Goal: Navigation & Orientation: Find specific page/section

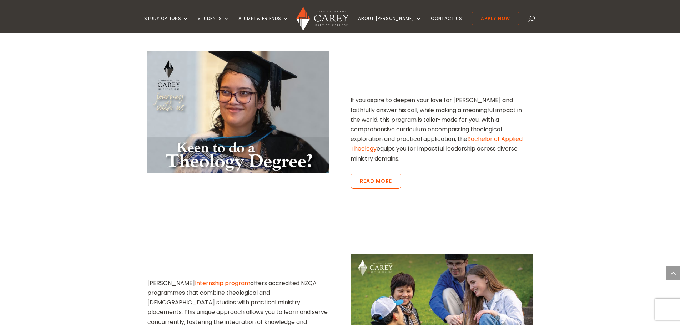
scroll to position [1178, 0]
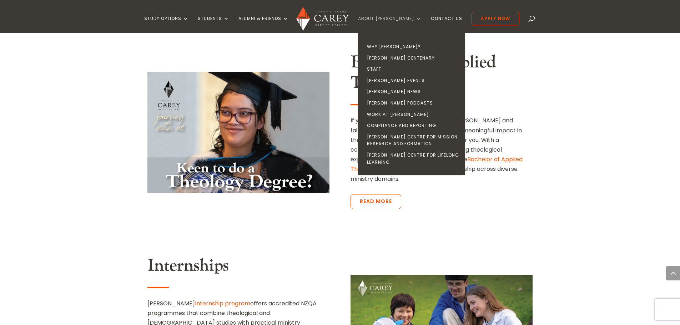
click at [398, 16] on link "About [PERSON_NAME]" at bounding box center [390, 24] width 64 height 17
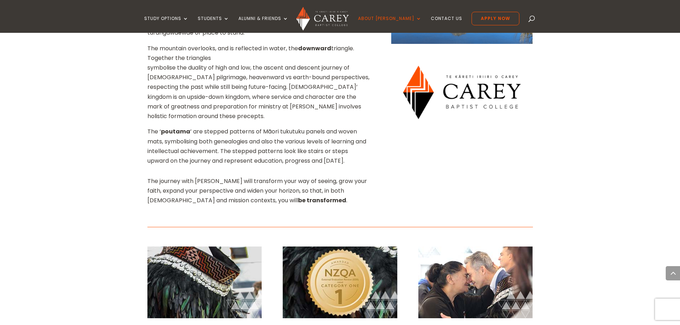
scroll to position [1178, 0]
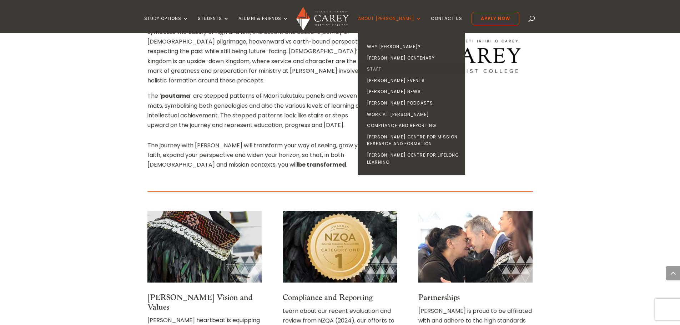
click at [390, 69] on link "Staff" at bounding box center [413, 69] width 107 height 11
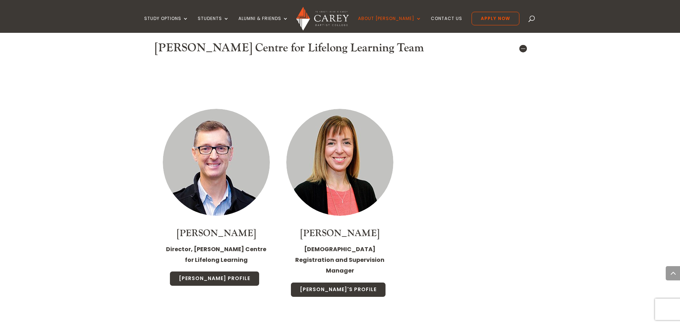
scroll to position [3962, 0]
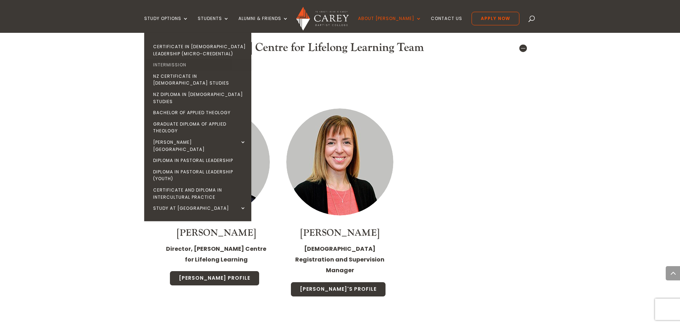
click at [185, 61] on link "Intermission" at bounding box center [199, 64] width 107 height 11
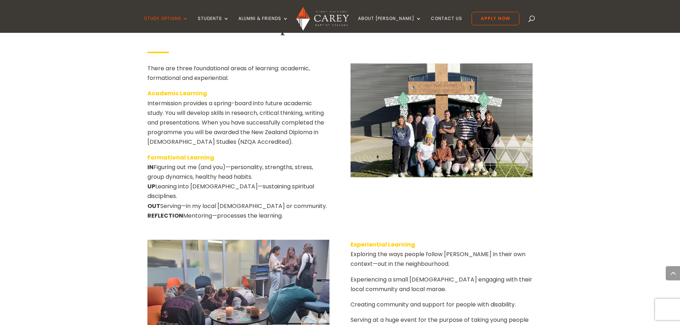
scroll to position [928, 0]
click at [431, 21] on link "Contact Us" at bounding box center [446, 24] width 31 height 17
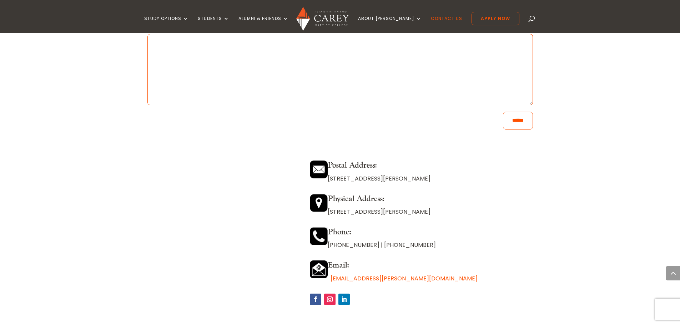
scroll to position [571, 0]
